Goal: Information Seeking & Learning: Learn about a topic

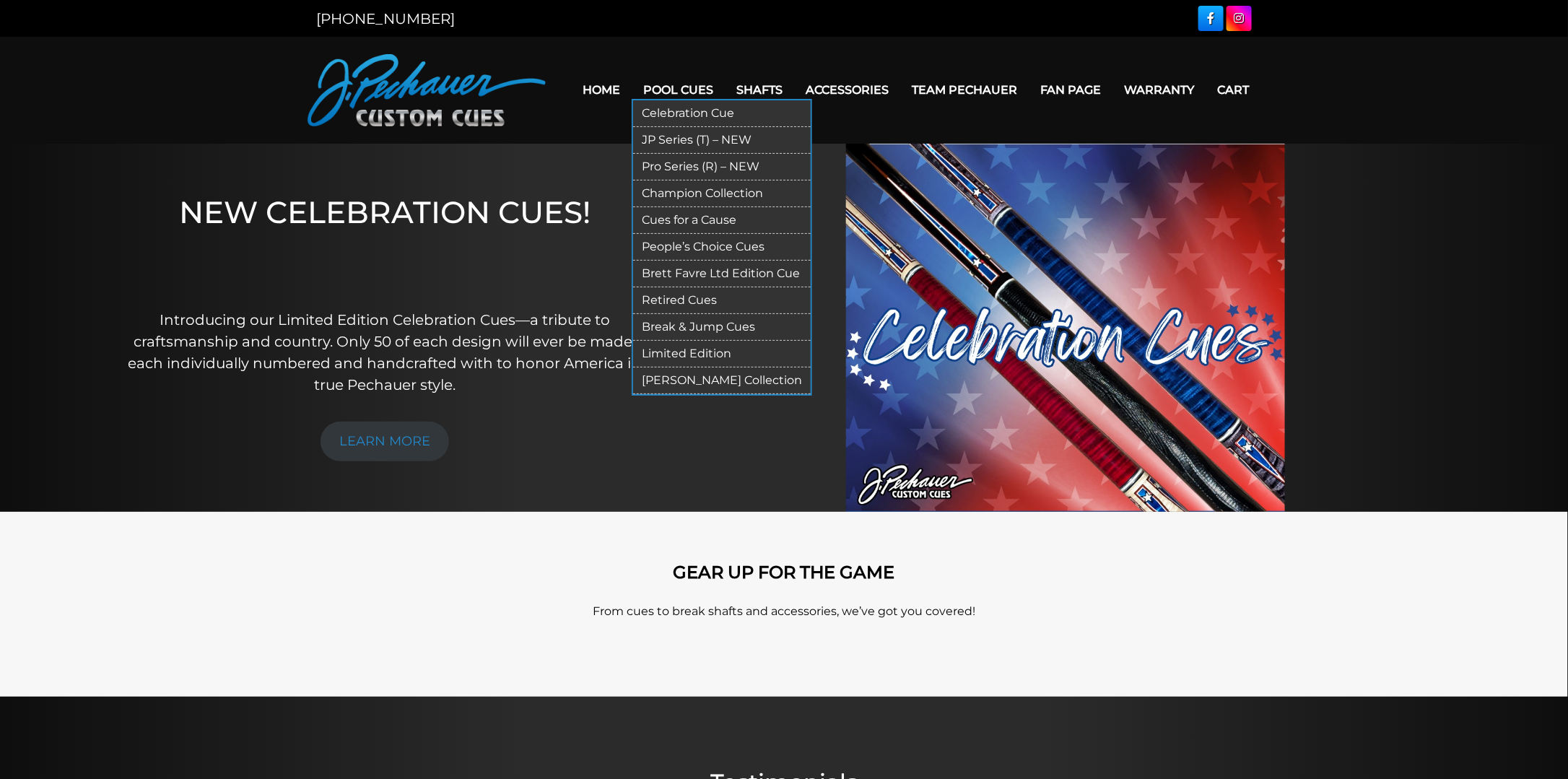
click at [693, 194] on link "Champion Collection" at bounding box center [722, 194] width 177 height 27
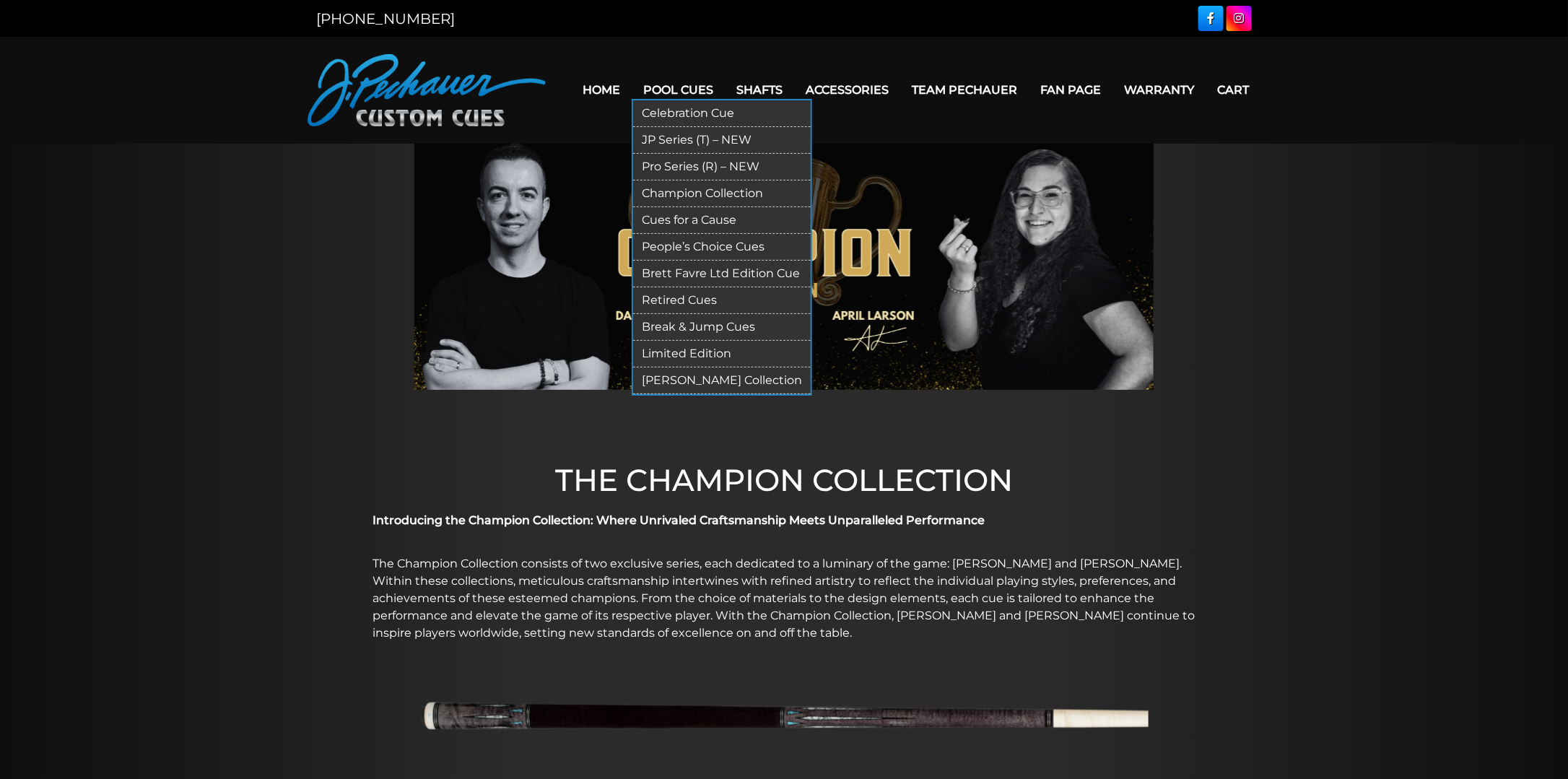
click at [674, 139] on link "JP Series (T) – NEW" at bounding box center [722, 141] width 177 height 27
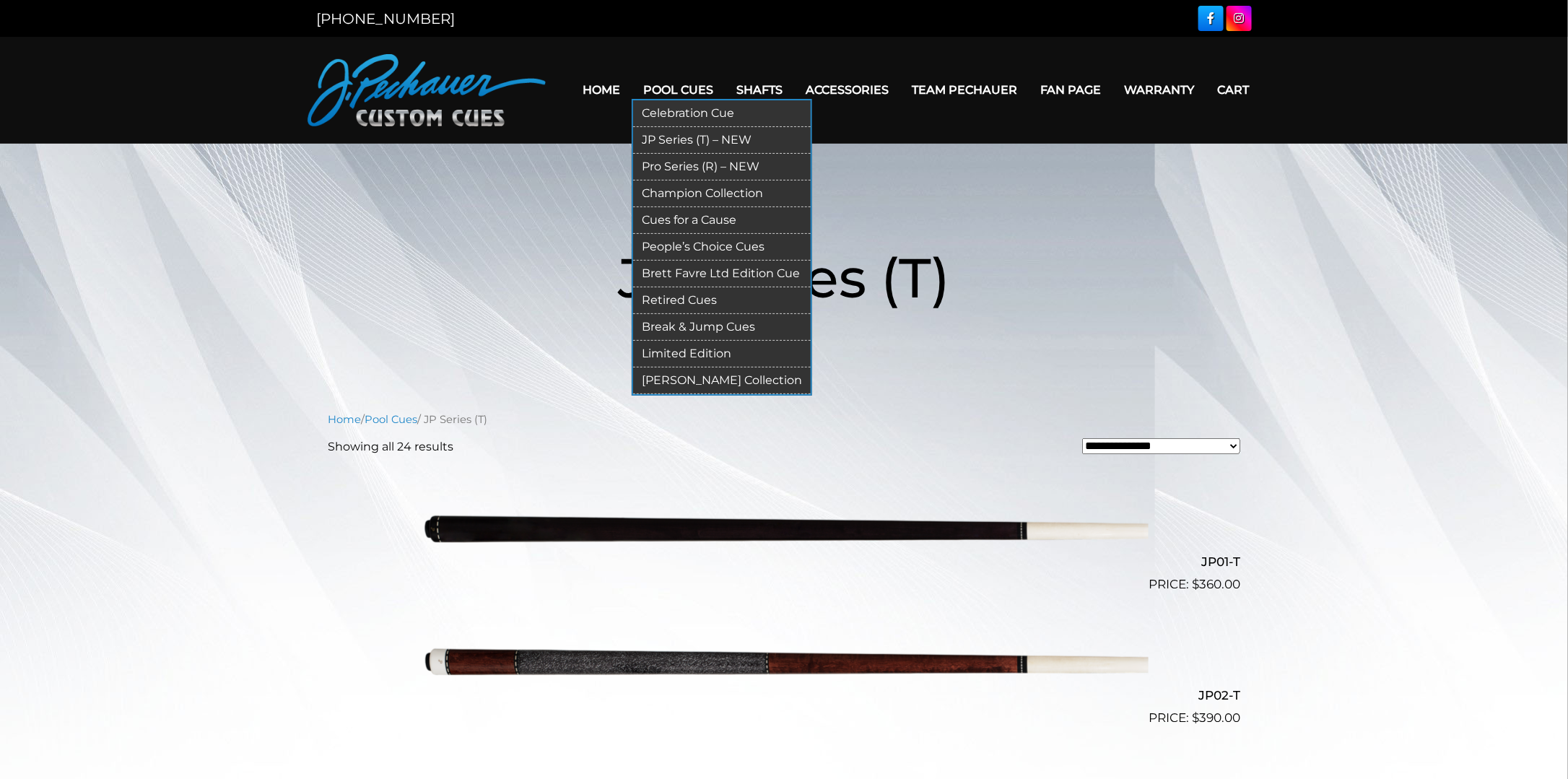
click at [688, 165] on link "Pro Series (R) – NEW" at bounding box center [722, 167] width 177 height 27
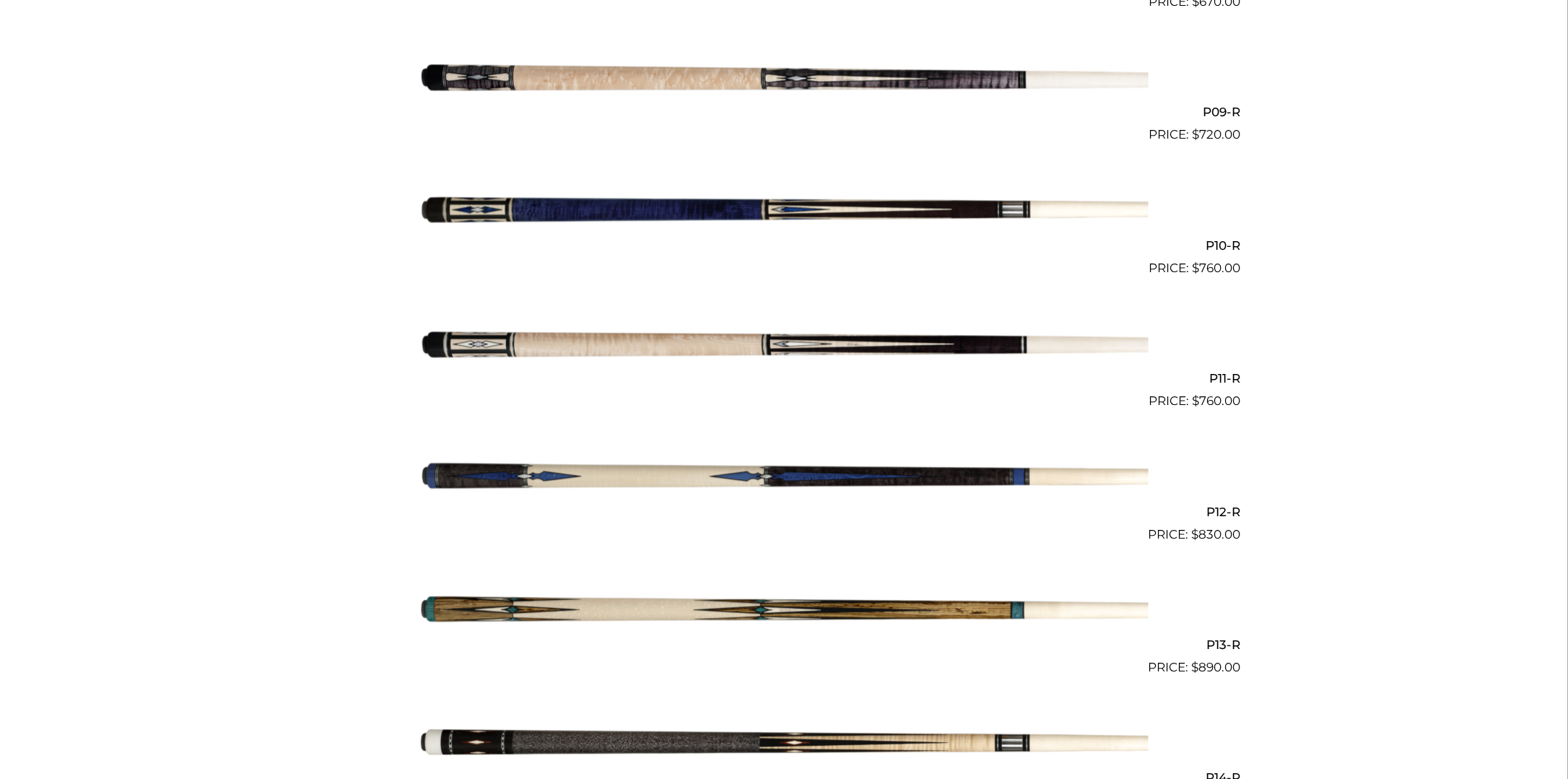
scroll to position [1518, 0]
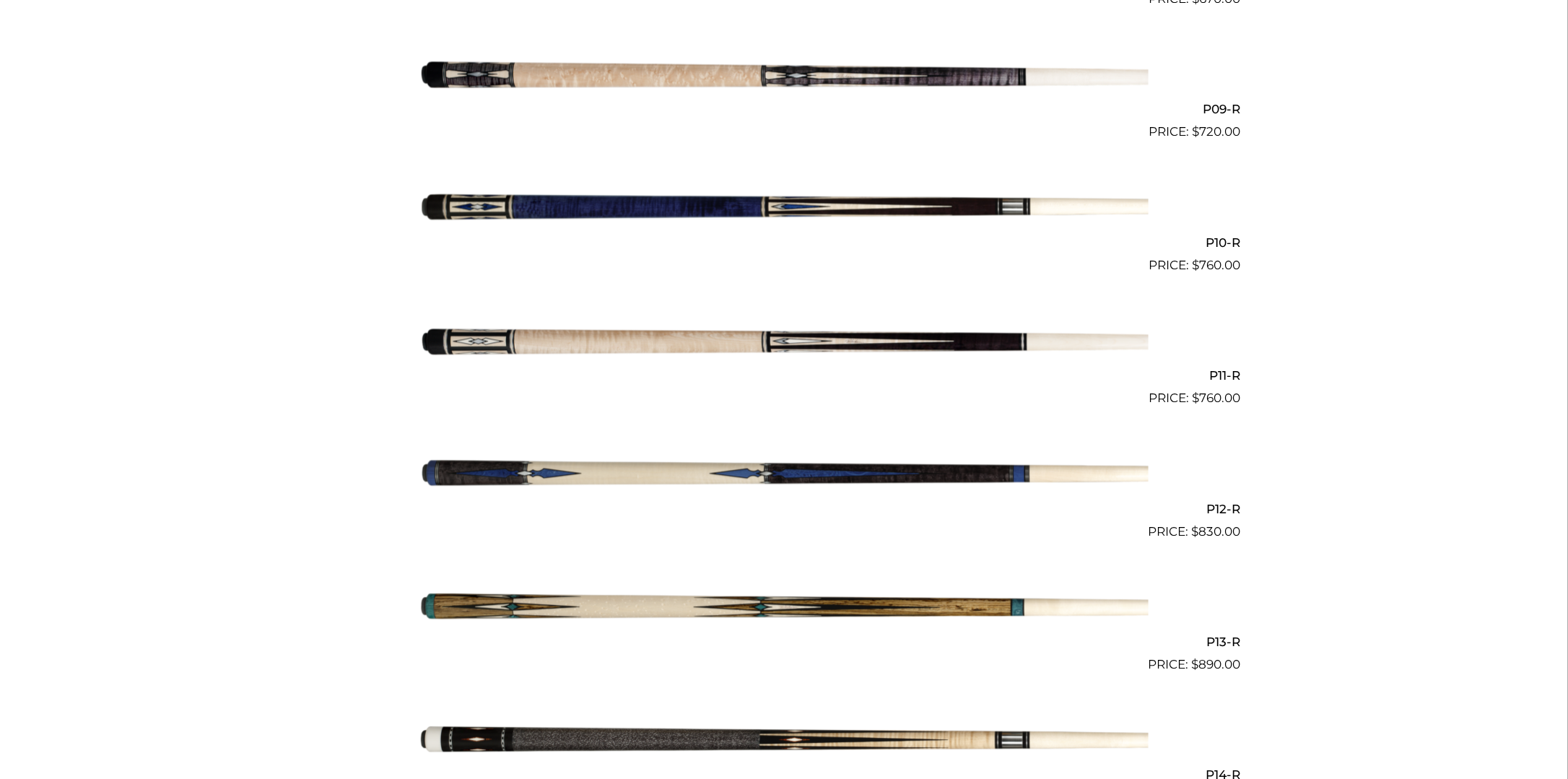
click at [789, 473] on img at bounding box center [784, 474] width 729 height 121
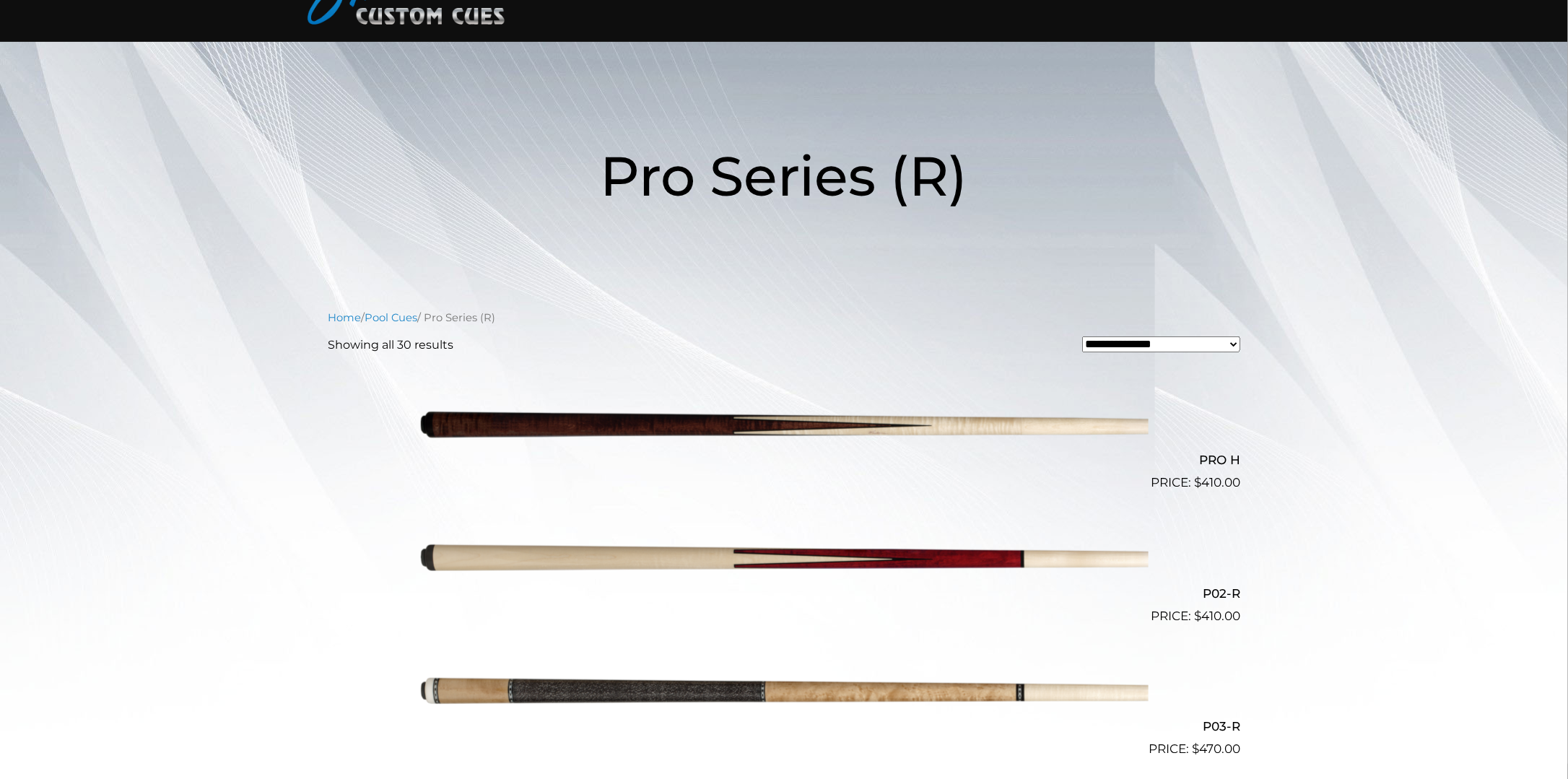
scroll to position [0, 0]
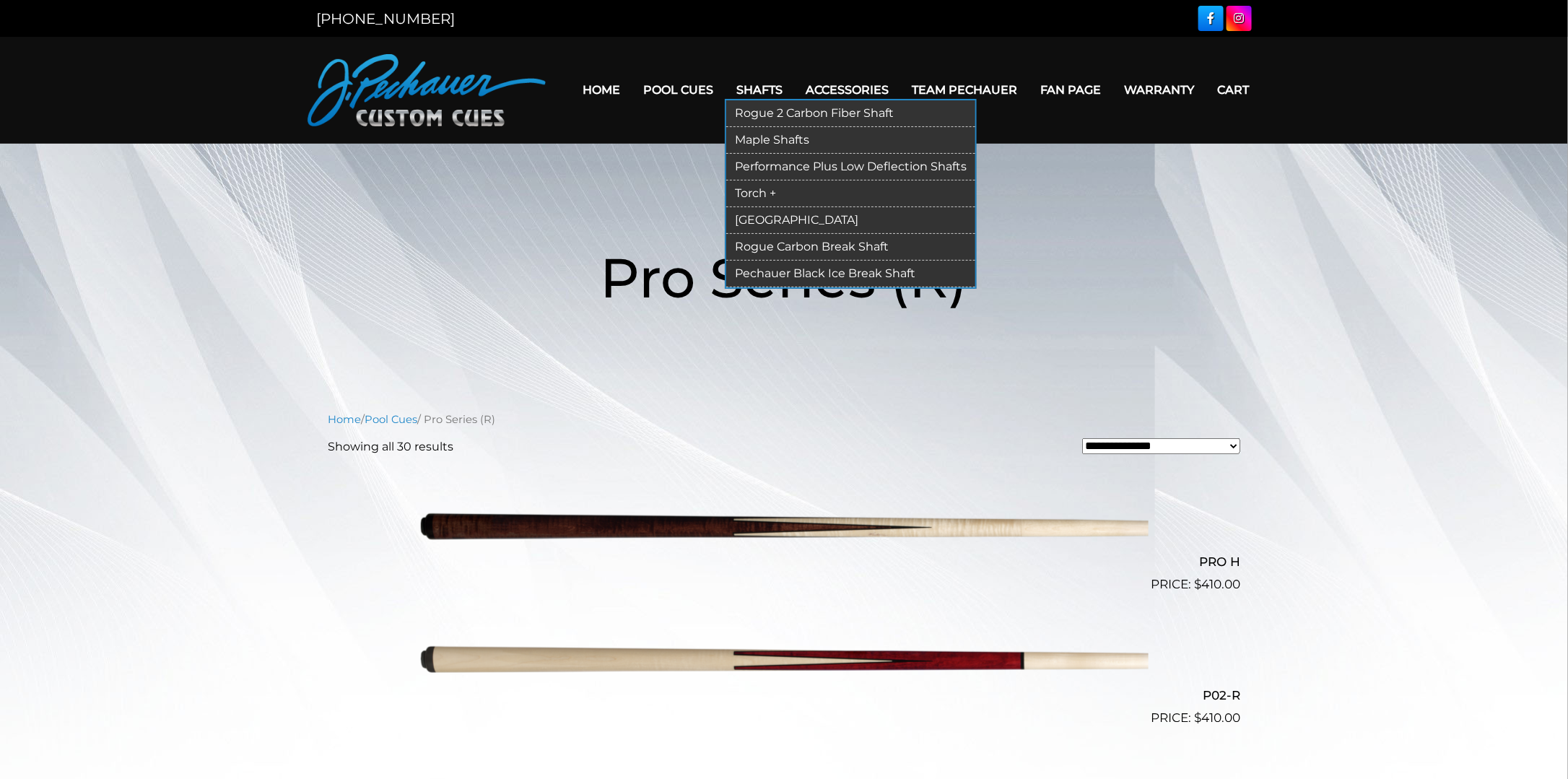
click at [774, 216] on link "[GEOGRAPHIC_DATA]" at bounding box center [851, 221] width 249 height 27
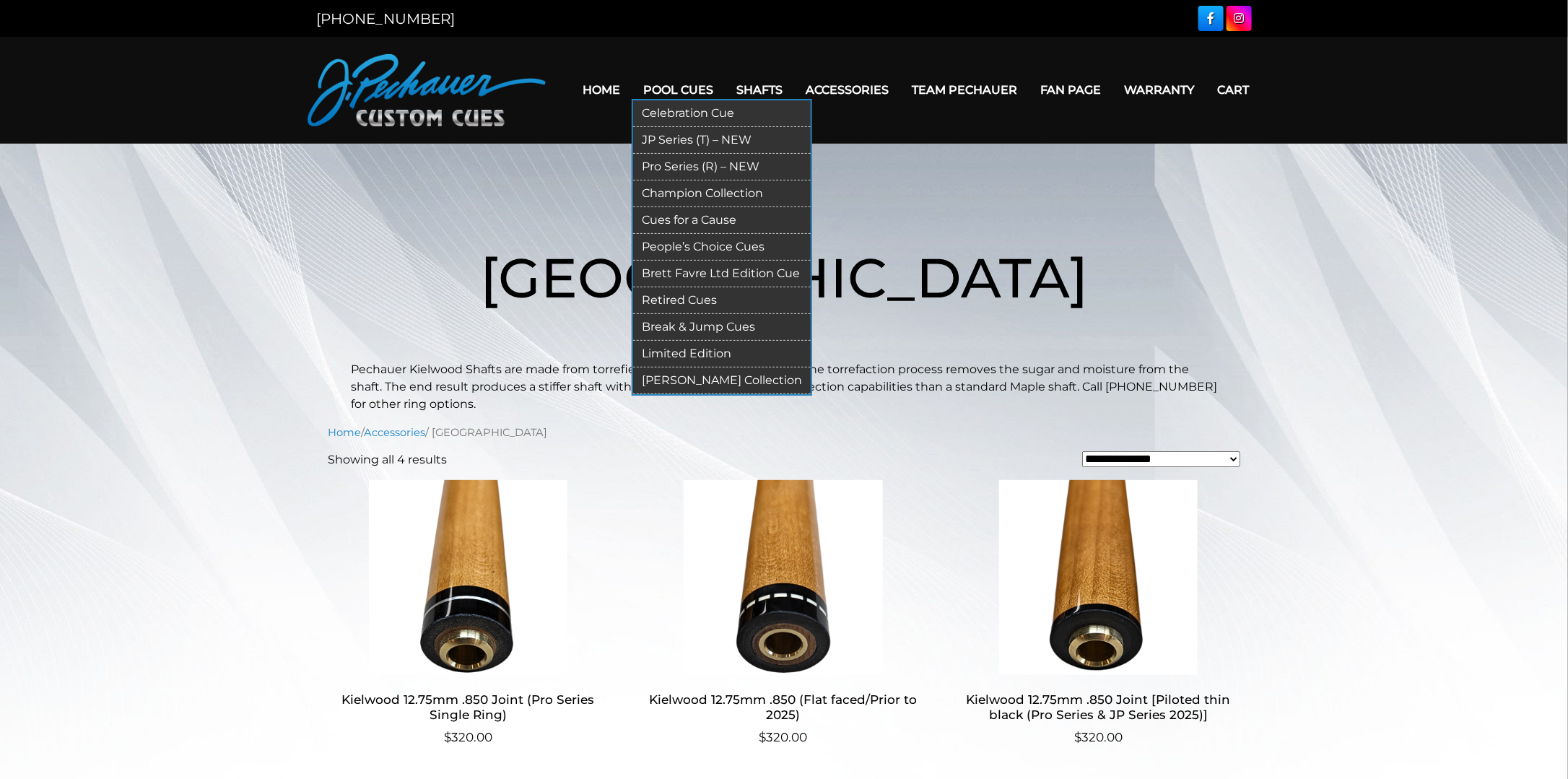
click at [697, 218] on link "Cues for a Cause" at bounding box center [722, 221] width 177 height 27
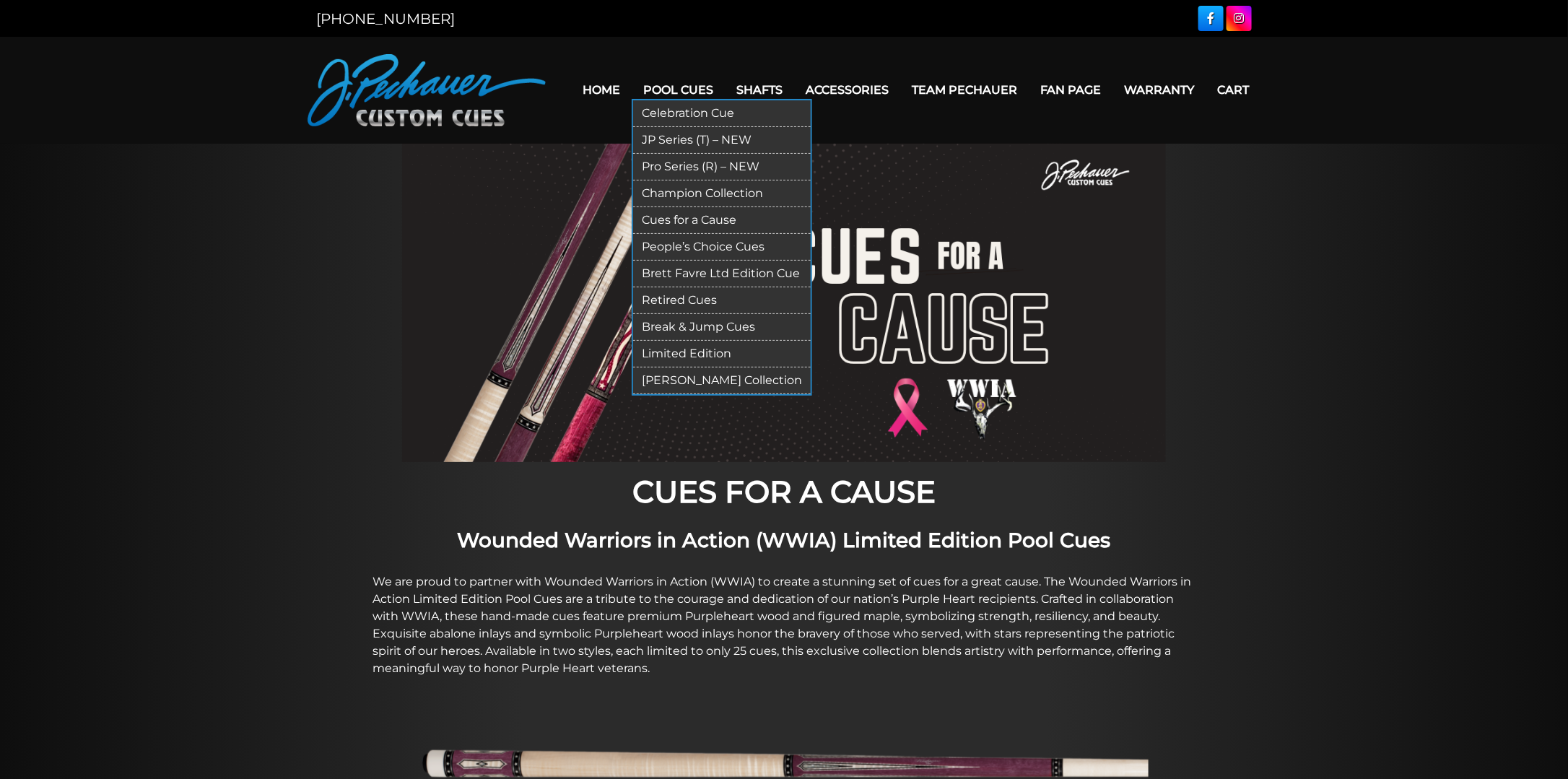
click at [725, 272] on link "Brett Favre Ltd Edition Cue" at bounding box center [722, 274] width 177 height 27
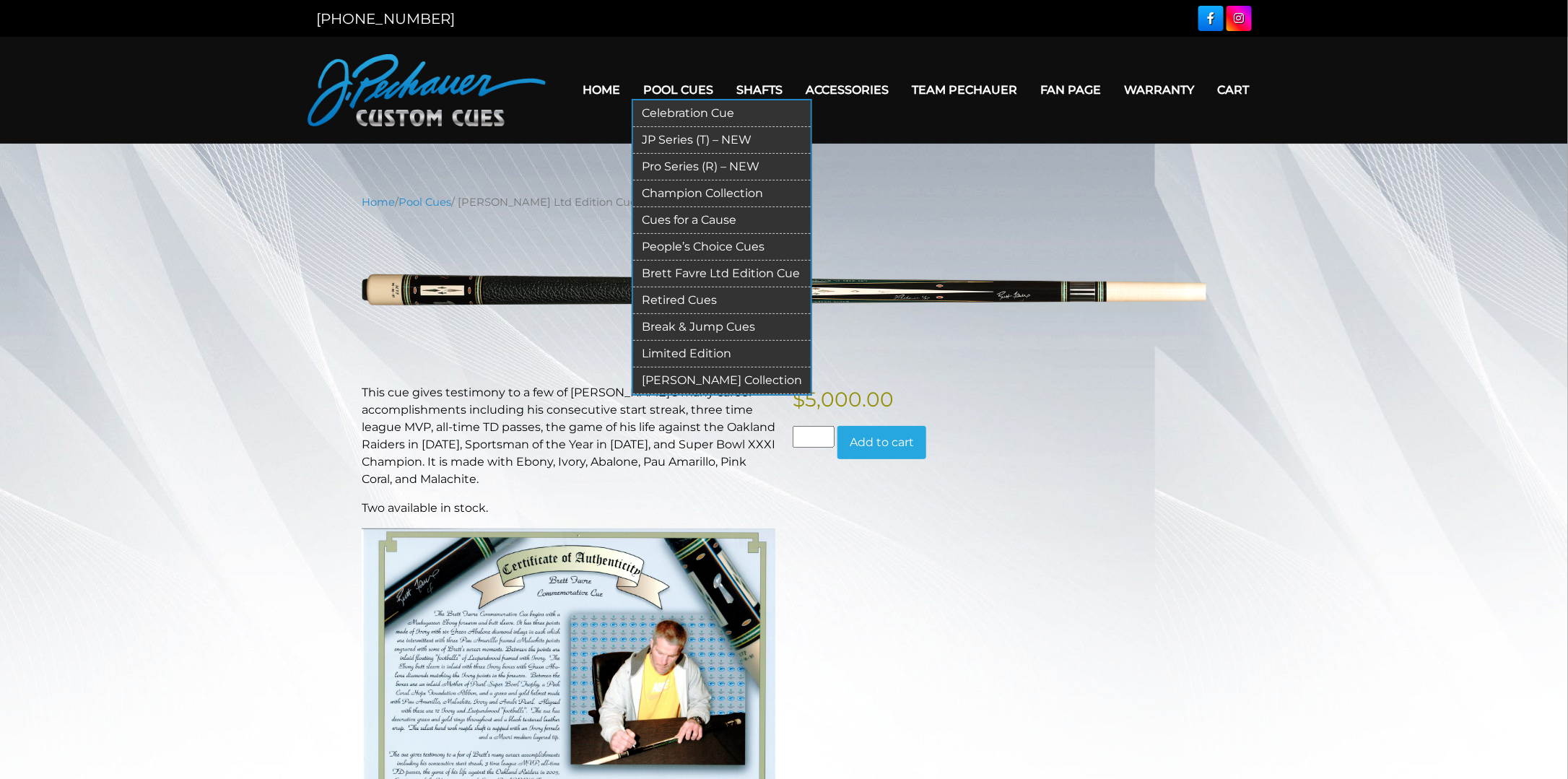
click at [722, 374] on link "[PERSON_NAME] Collection" at bounding box center [722, 381] width 177 height 27
